Goal: Task Accomplishment & Management: Manage account settings

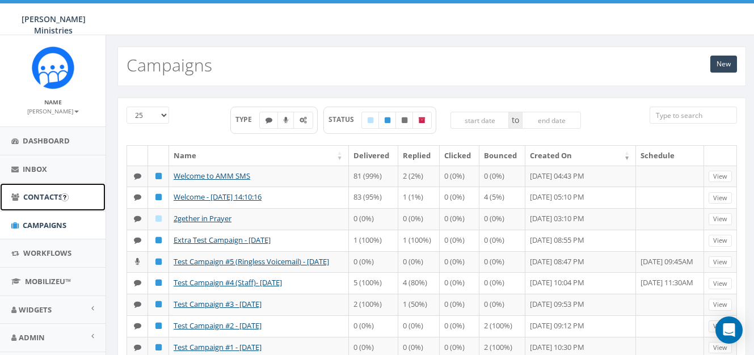
click at [46, 203] on link "Contacts" at bounding box center [53, 197] width 106 height 28
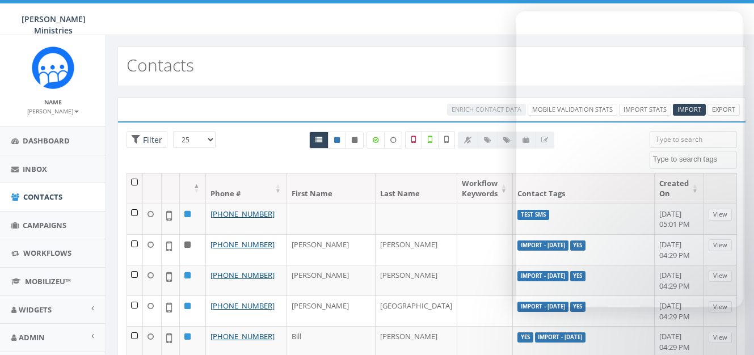
select select
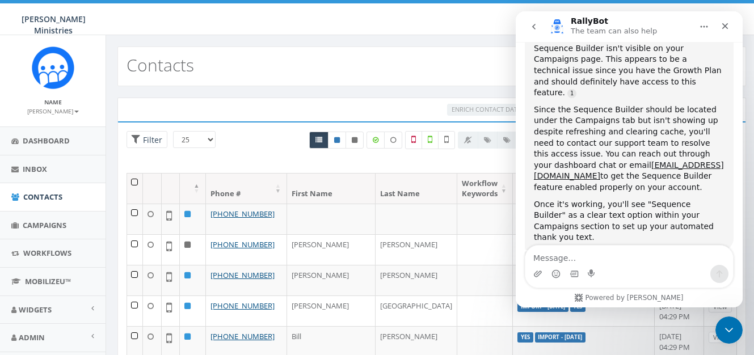
scroll to position [3401, 0]
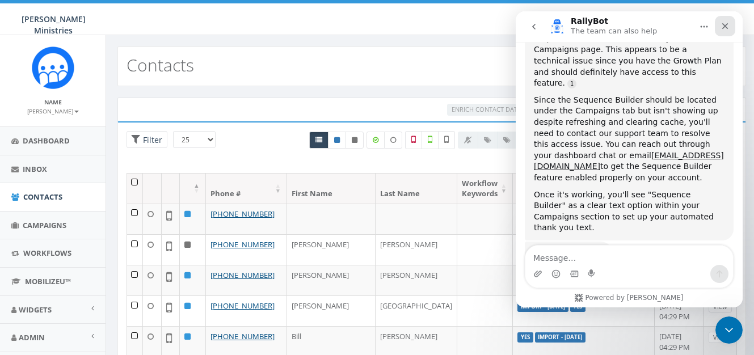
click at [727, 26] on icon "Close" at bounding box center [725, 26] width 9 height 9
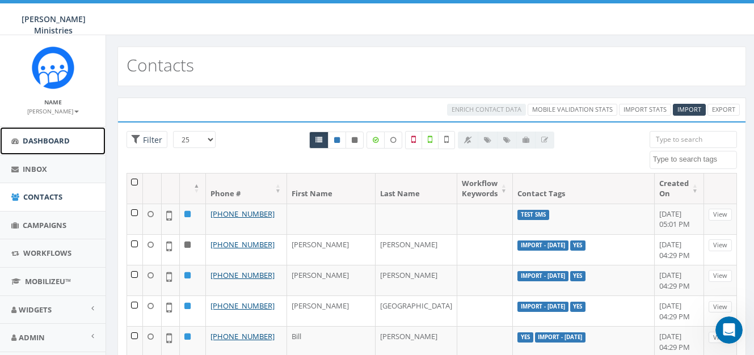
click at [46, 148] on link "Dashboard" at bounding box center [53, 141] width 106 height 28
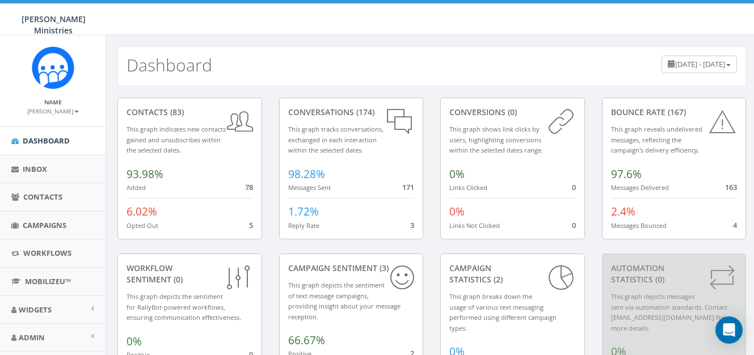
click at [144, 137] on small "This graph indicates new contacts gained and unsubscribes within the selected d…" at bounding box center [176, 140] width 99 height 30
click at [159, 111] on div "contacts (83)" at bounding box center [190, 112] width 127 height 11
click at [33, 204] on link "Contacts" at bounding box center [53, 197] width 106 height 28
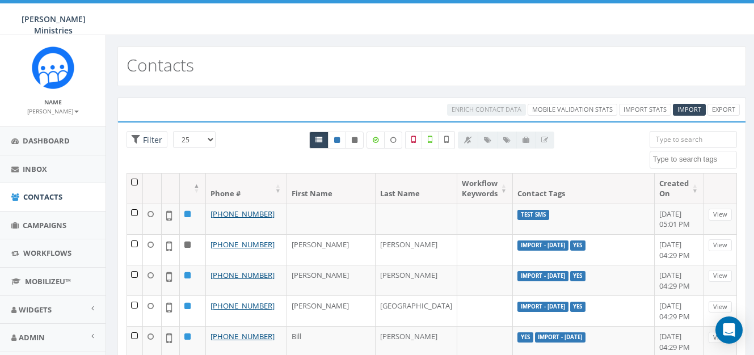
select select
click at [356, 144] on link at bounding box center [355, 140] width 18 height 17
radio input "true"
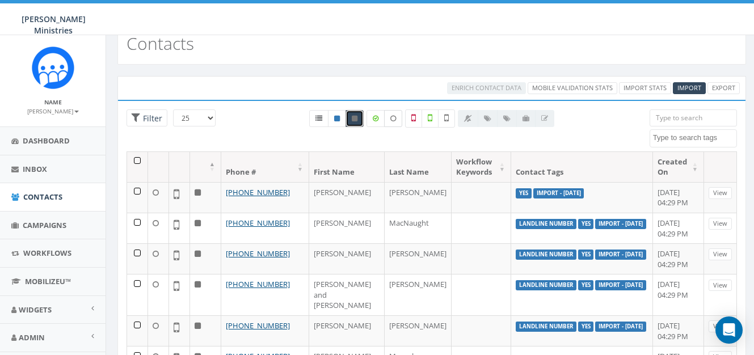
click at [392, 122] on label at bounding box center [393, 118] width 18 height 17
checkbox input "true"
click at [150, 120] on span "Filter" at bounding box center [151, 118] width 22 height 11
radio input "true"
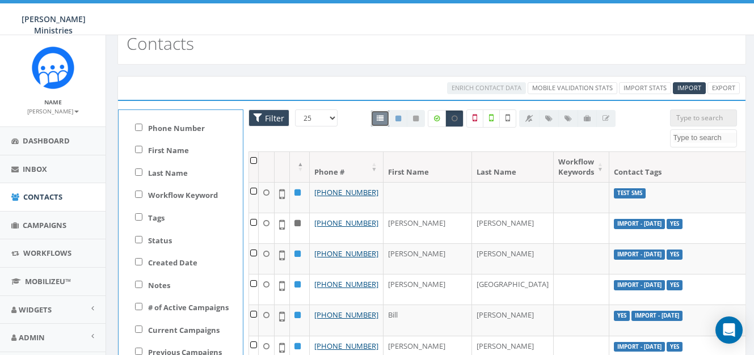
click at [262, 115] on span "Filter" at bounding box center [273, 118] width 22 height 11
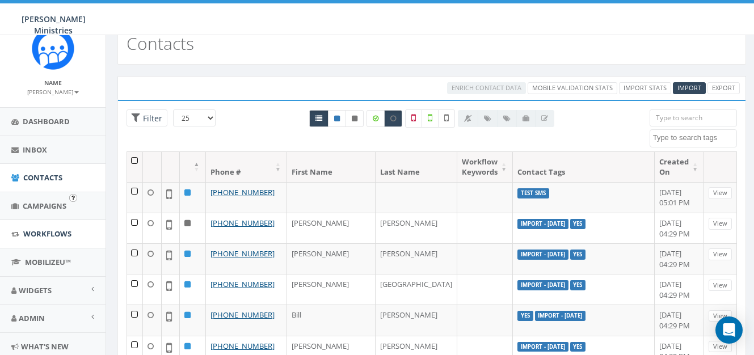
scroll to position [57, 0]
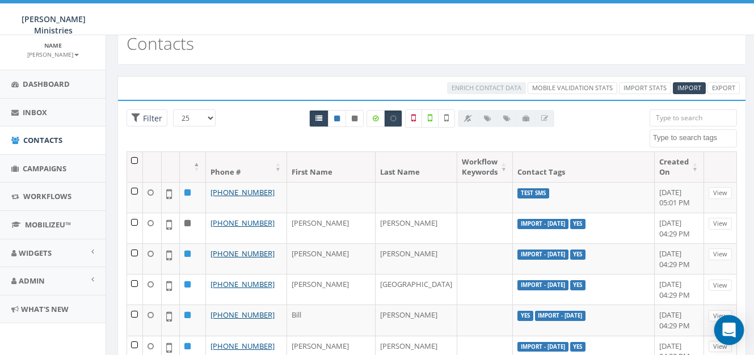
click at [725, 323] on icon "Open Intercom Messenger" at bounding box center [729, 330] width 15 height 15
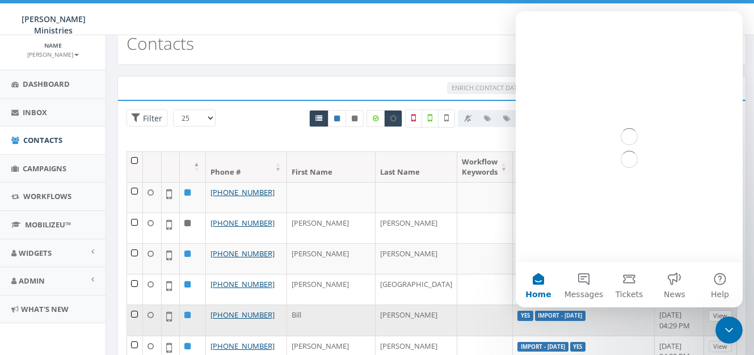
scroll to position [0, 0]
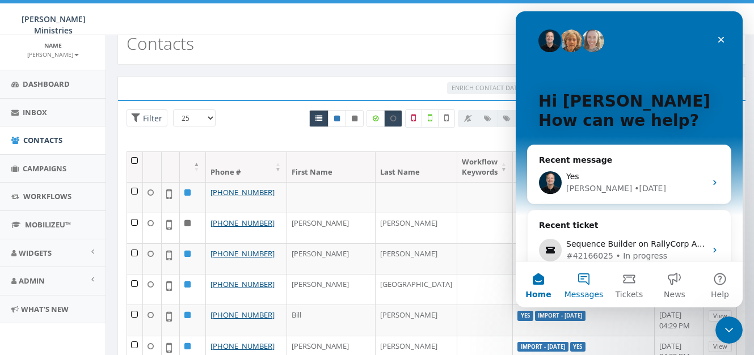
click at [585, 274] on button "Messages" at bounding box center [583, 284] width 45 height 45
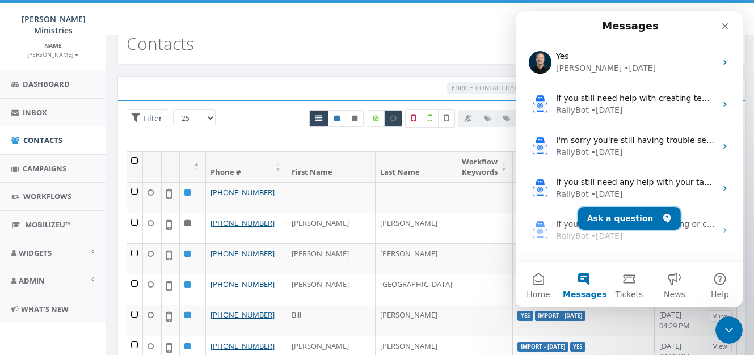
click at [604, 220] on button "Ask a question" at bounding box center [629, 218] width 103 height 23
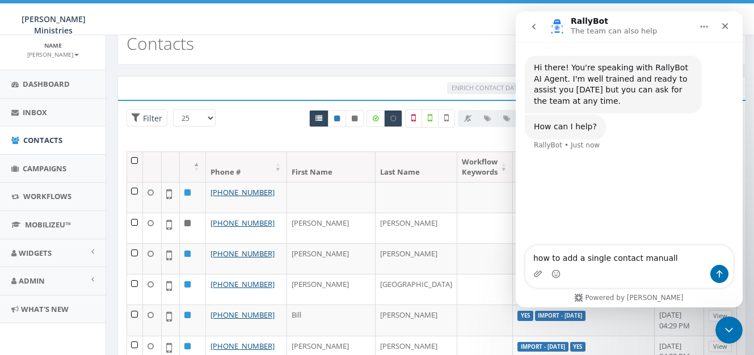
type textarea "how to add a single contact manually"
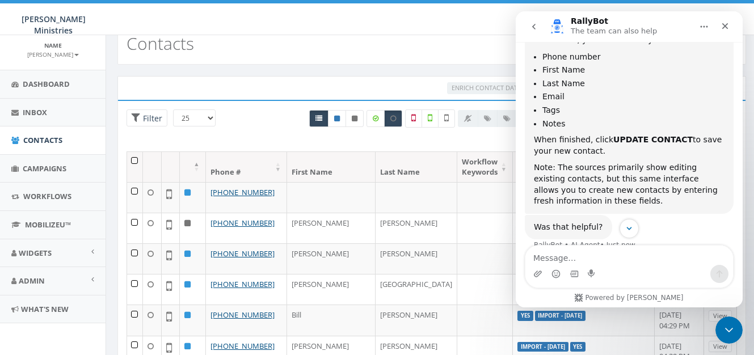
scroll to position [222, 0]
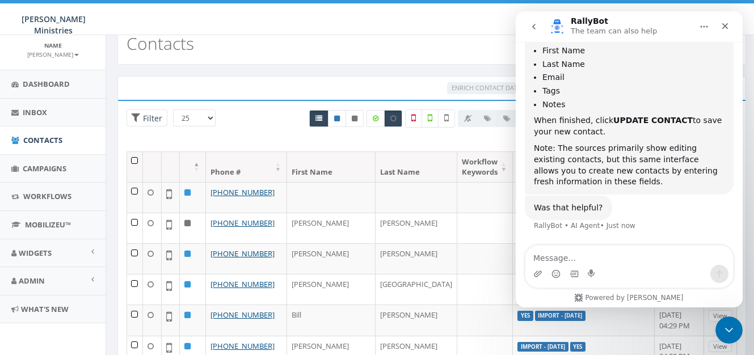
click at [552, 257] on textarea "Message…" at bounding box center [630, 255] width 208 height 19
type textarea "No, this is for a new contact"
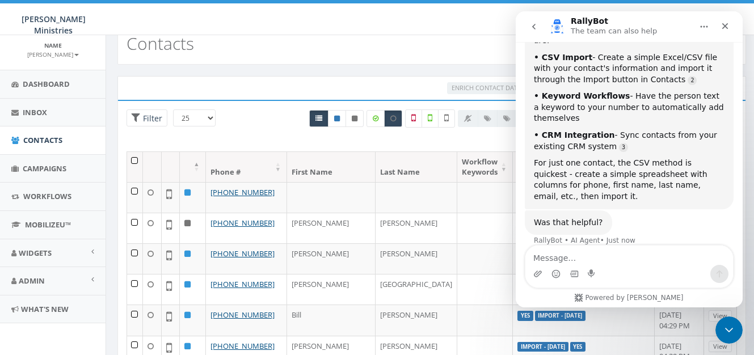
scroll to position [522, 0]
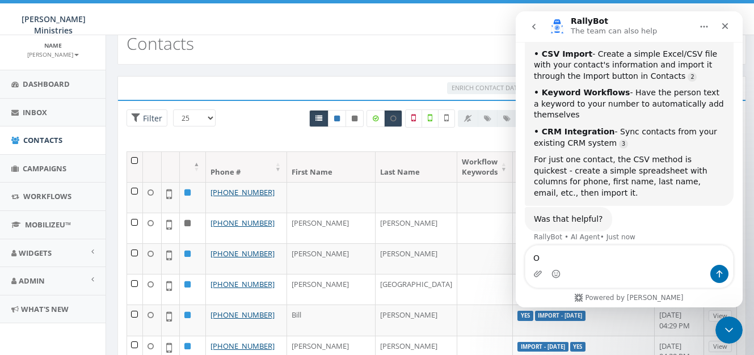
type textarea "Ok"
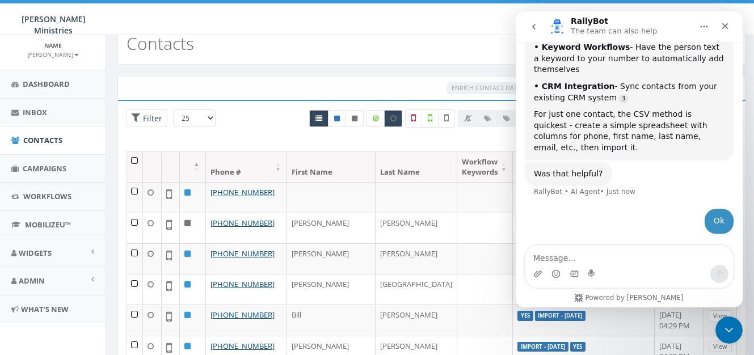
scroll to position [593, 0]
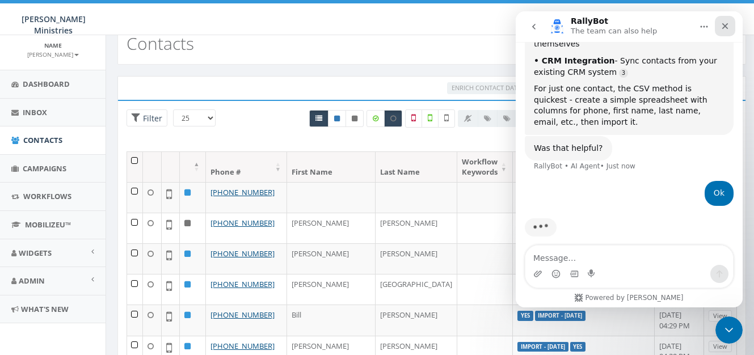
click at [730, 23] on div "Close" at bounding box center [725, 26] width 20 height 20
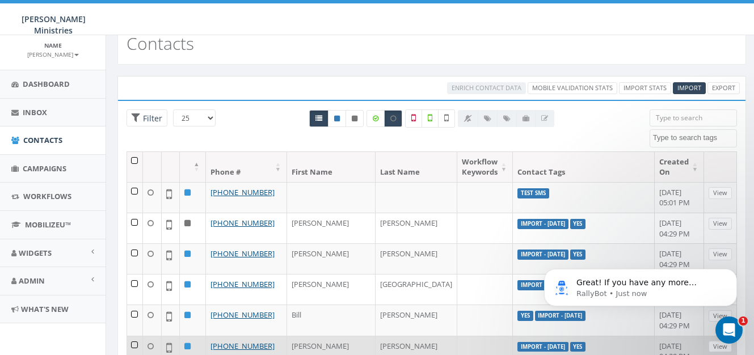
scroll to position [623, 0]
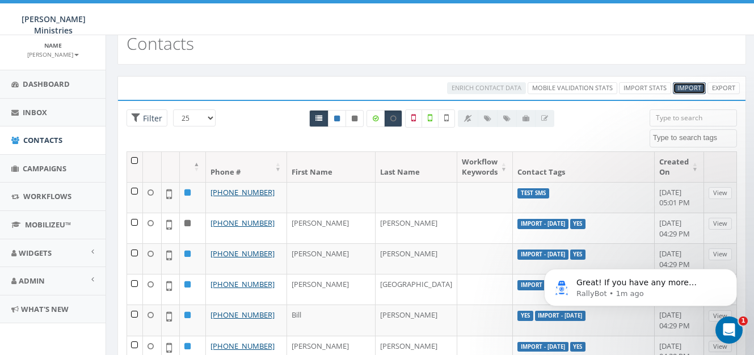
click at [697, 86] on span "Import" at bounding box center [690, 87] width 24 height 9
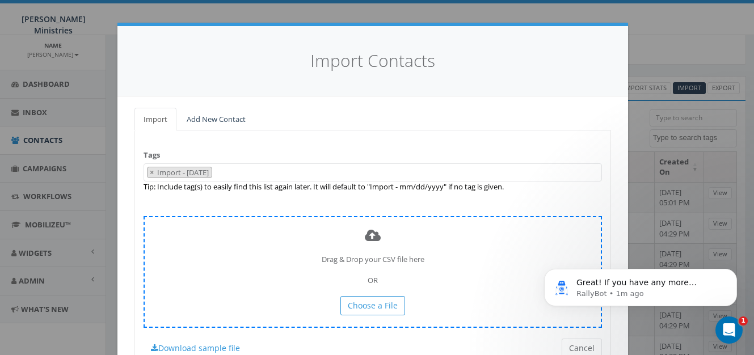
click at [354, 317] on div "Drag & Drop your CSV file here OR Choose a File" at bounding box center [373, 272] width 459 height 112
click at [354, 311] on span "Choose a File" at bounding box center [373, 305] width 50 height 11
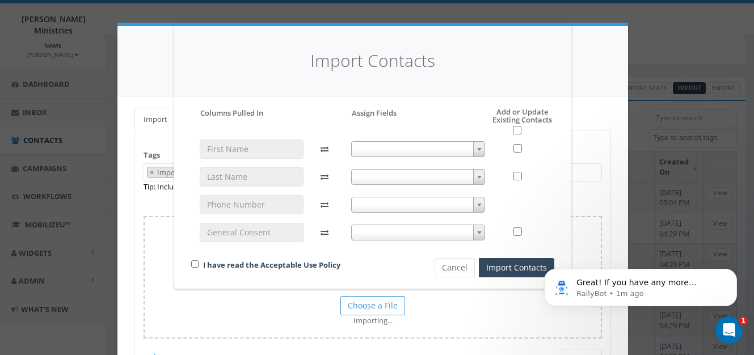
click at [426, 152] on span at bounding box center [418, 149] width 135 height 16
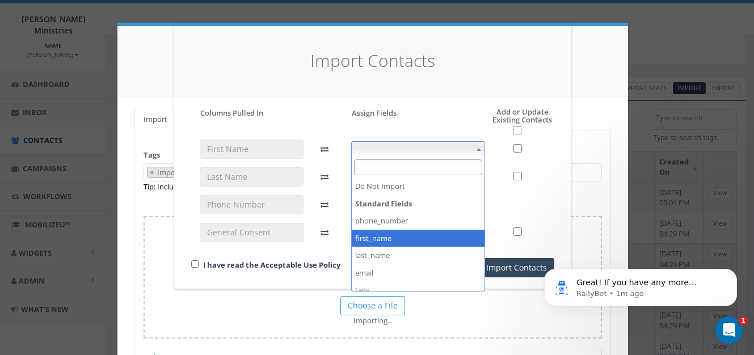
select select "first_name"
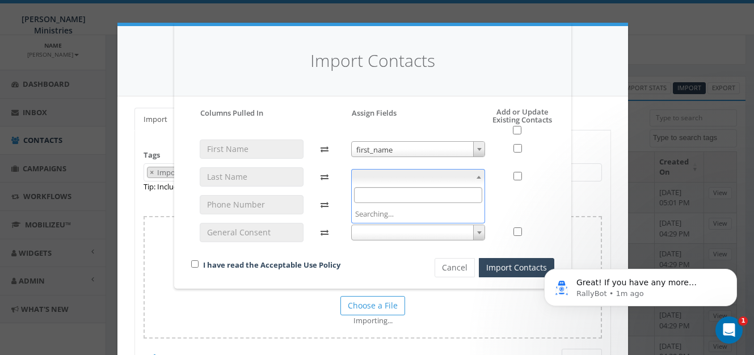
click at [381, 178] on span at bounding box center [418, 177] width 135 height 16
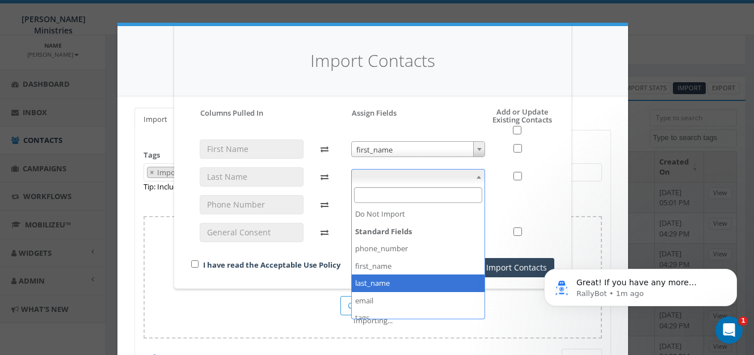
select select "last_name"
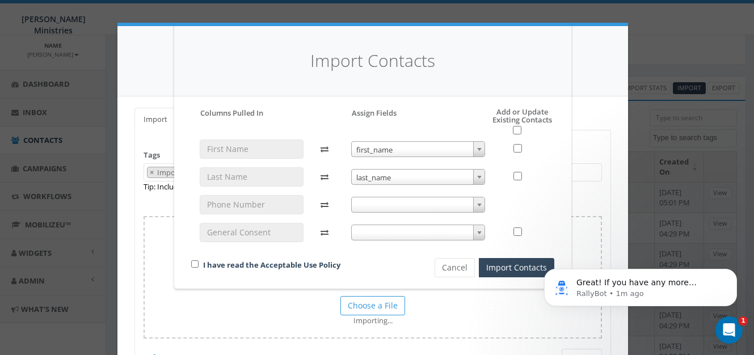
click at [372, 207] on span at bounding box center [418, 205] width 135 height 16
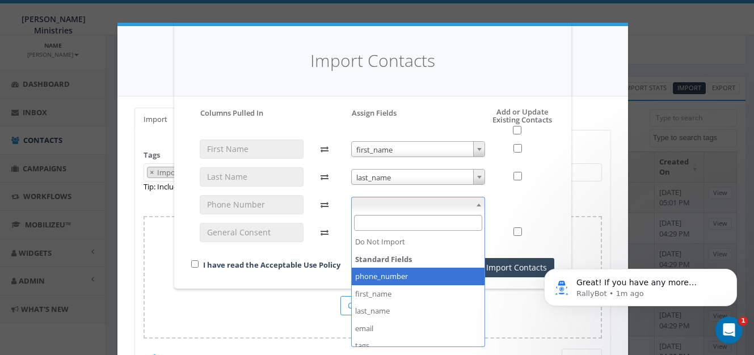
select select "phone_number"
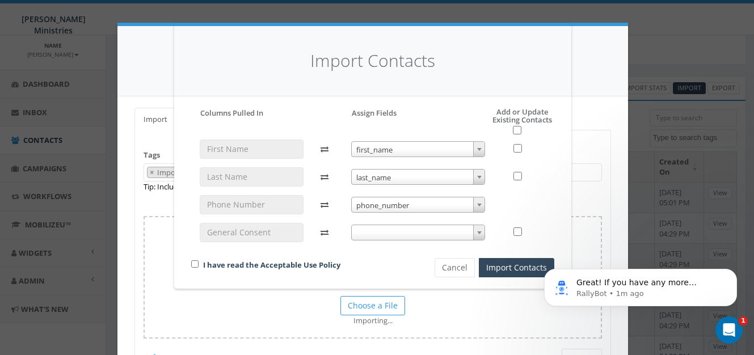
click at [375, 231] on span at bounding box center [418, 233] width 135 height 16
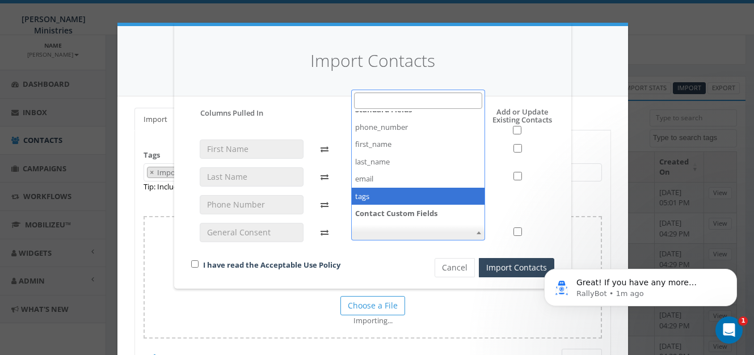
scroll to position [28, 0]
select select "tags"
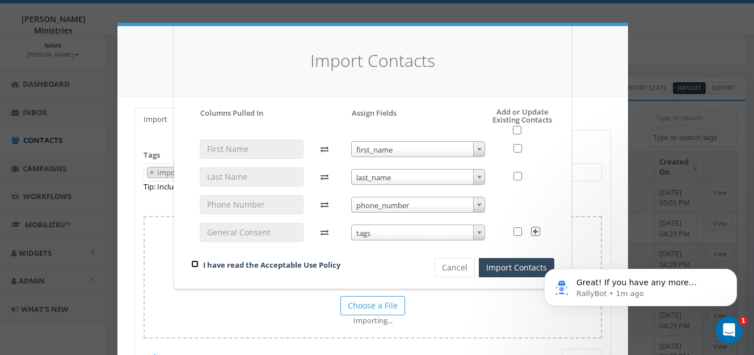
click at [197, 267] on input "checkbox" at bounding box center [194, 263] width 7 height 7
checkbox input "true"
click at [505, 267] on button "Import Contacts" at bounding box center [516, 267] width 75 height 19
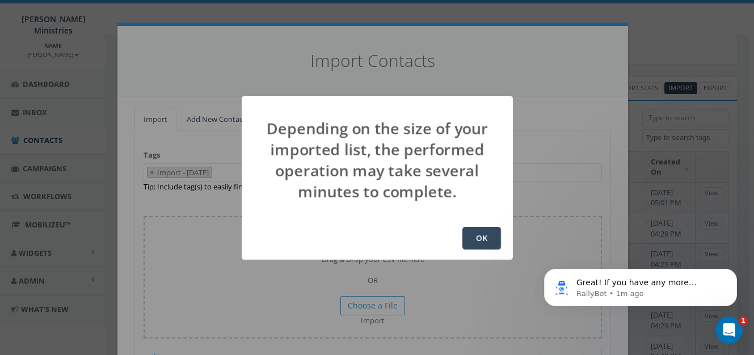
click at [477, 241] on button "OK" at bounding box center [482, 238] width 39 height 23
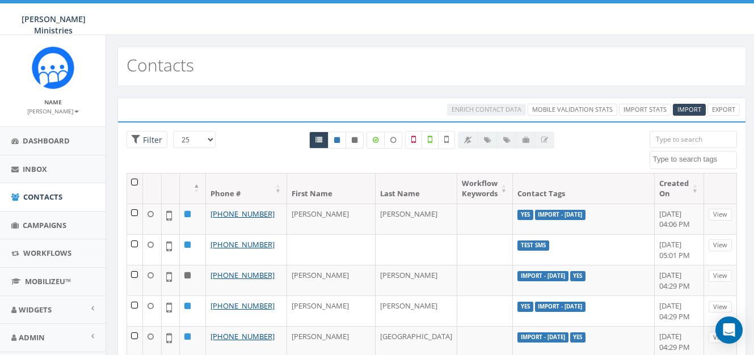
select select
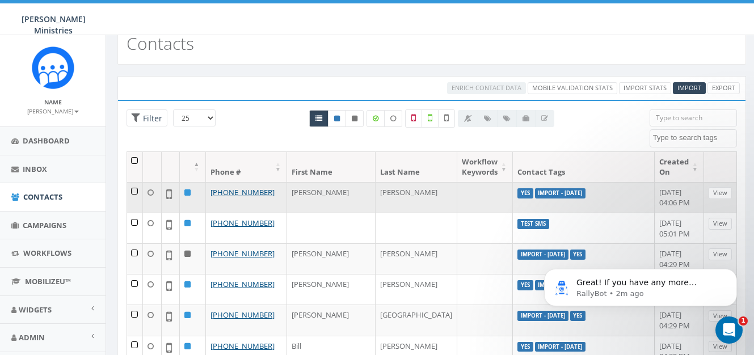
click at [328, 199] on td "[PERSON_NAME]" at bounding box center [331, 197] width 89 height 31
click at [137, 194] on td at bounding box center [135, 197] width 16 height 31
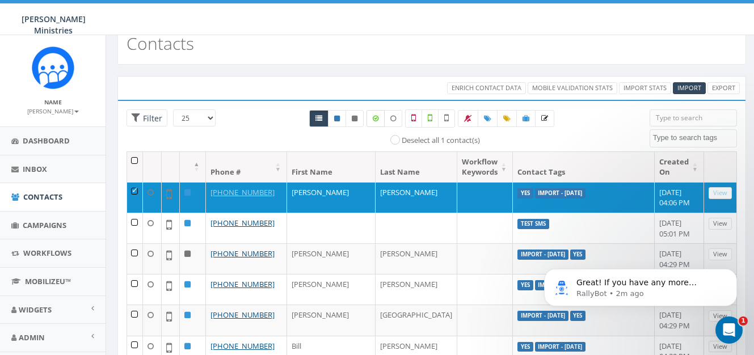
click at [375, 120] on icon at bounding box center [376, 118] width 6 height 7
checkbox input "true"
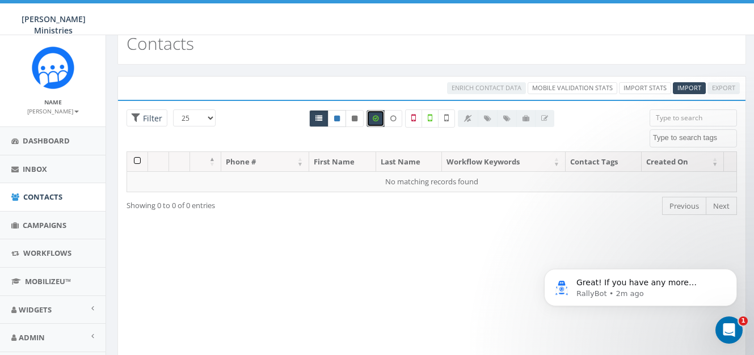
click at [343, 120] on link at bounding box center [337, 118] width 18 height 17
radio input "true"
click at [358, 121] on icon at bounding box center [355, 118] width 6 height 7
radio input "true"
click at [317, 120] on icon at bounding box center [319, 118] width 7 height 7
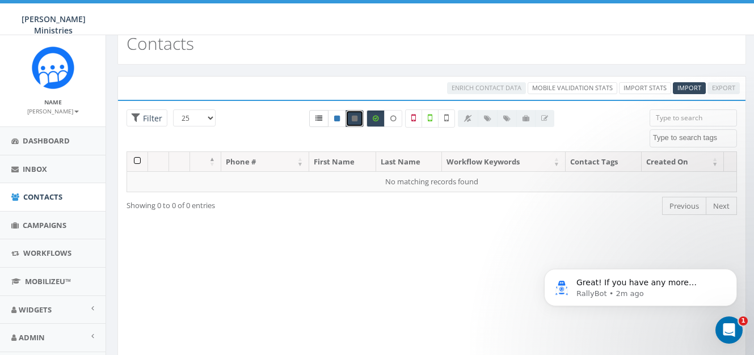
radio input "true"
click at [52, 200] on span "Contacts" at bounding box center [42, 197] width 39 height 10
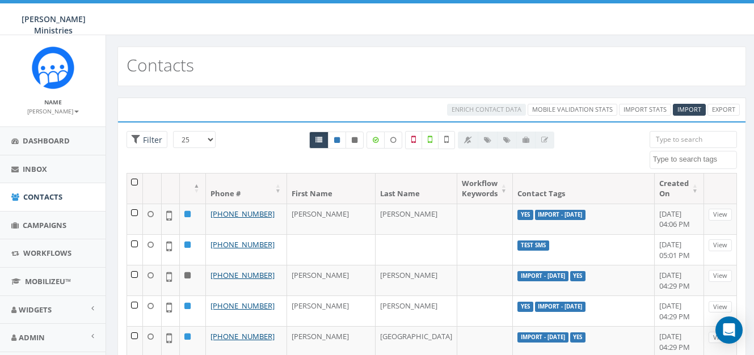
select select
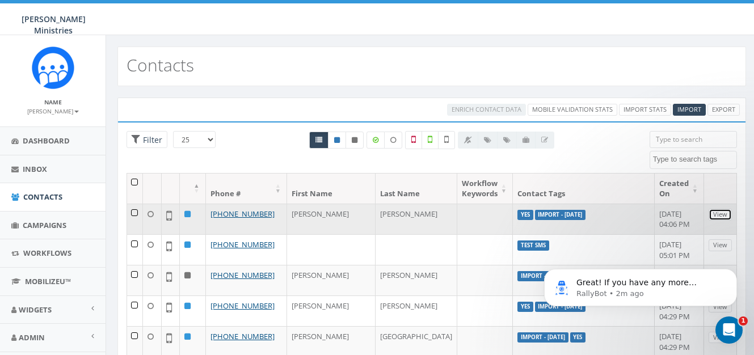
click at [711, 211] on link "View" at bounding box center [720, 215] width 23 height 12
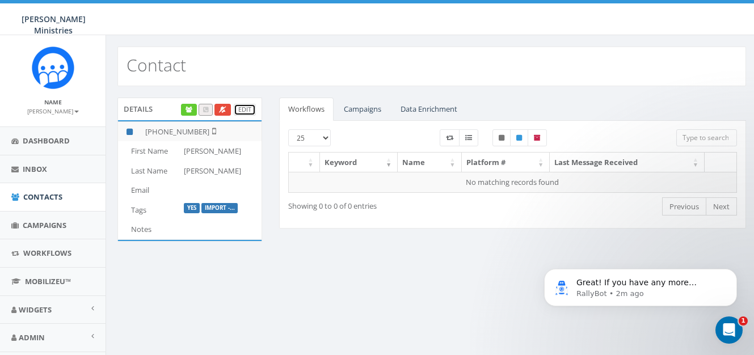
click at [245, 110] on link "Edit" at bounding box center [245, 110] width 22 height 12
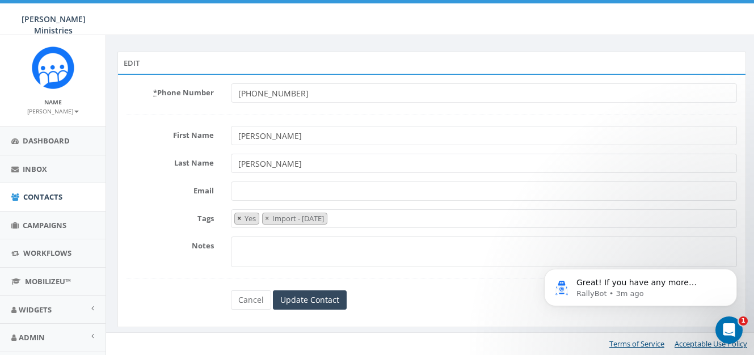
click at [239, 220] on span "×" at bounding box center [239, 218] width 4 height 10
select select "Import - [DATE]"
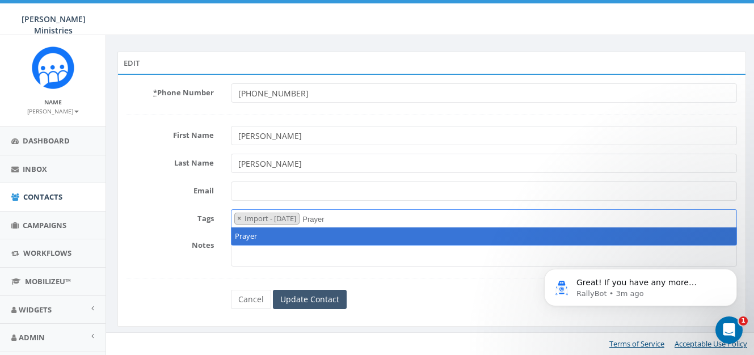
type textarea "Prayer"
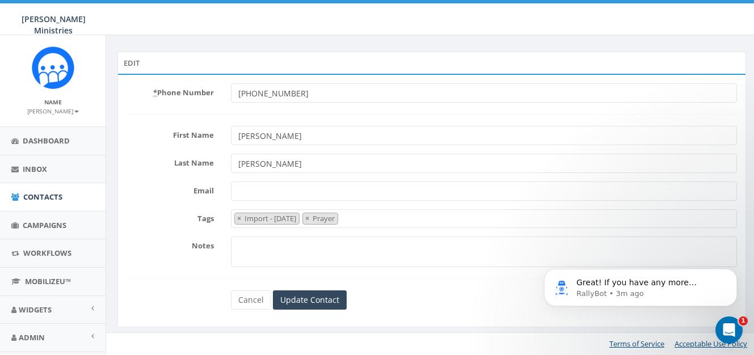
drag, startPoint x: 475, startPoint y: 344, endPoint x: 476, endPoint y: 356, distance: 11.4
click at [476, 299] on html "[PERSON_NAME] Ministries [PERSON_NAME] Ministries Profile Sign Out 0.00 % of Av…" at bounding box center [377, 120] width 754 height 355
click at [323, 302] on input "Update Contact" at bounding box center [310, 300] width 74 height 19
